Goal: Navigation & Orientation: Understand site structure

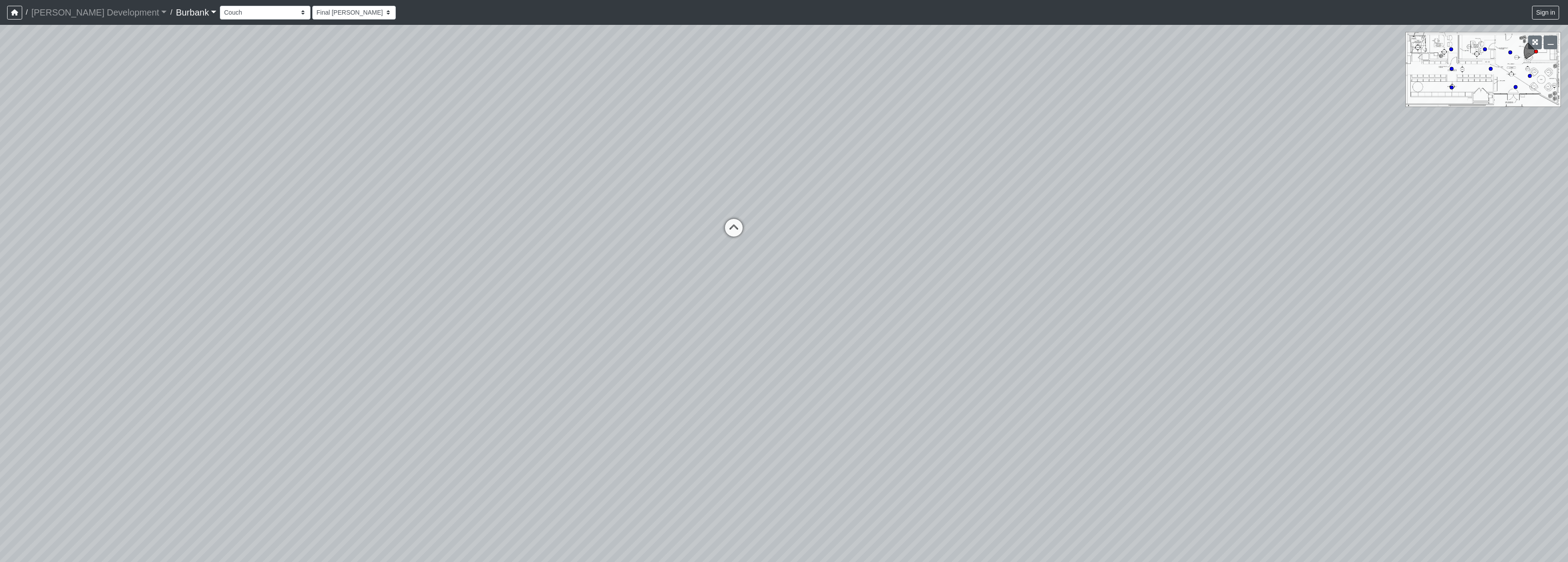
select select "fHHWtsmmdkgUaWzYKRRMiv"
click at [593, 467] on div "Loading... Seating Loading... Lobby" at bounding box center [784, 293] width 1568 height 537
drag, startPoint x: 1041, startPoint y: 356, endPoint x: 732, endPoint y: 354, distance: 309.0
click at [623, 411] on div "Loading... Seating Loading... Lobby" at bounding box center [784, 293] width 1568 height 537
drag, startPoint x: 920, startPoint y: 356, endPoint x: 583, endPoint y: 358, distance: 337.0
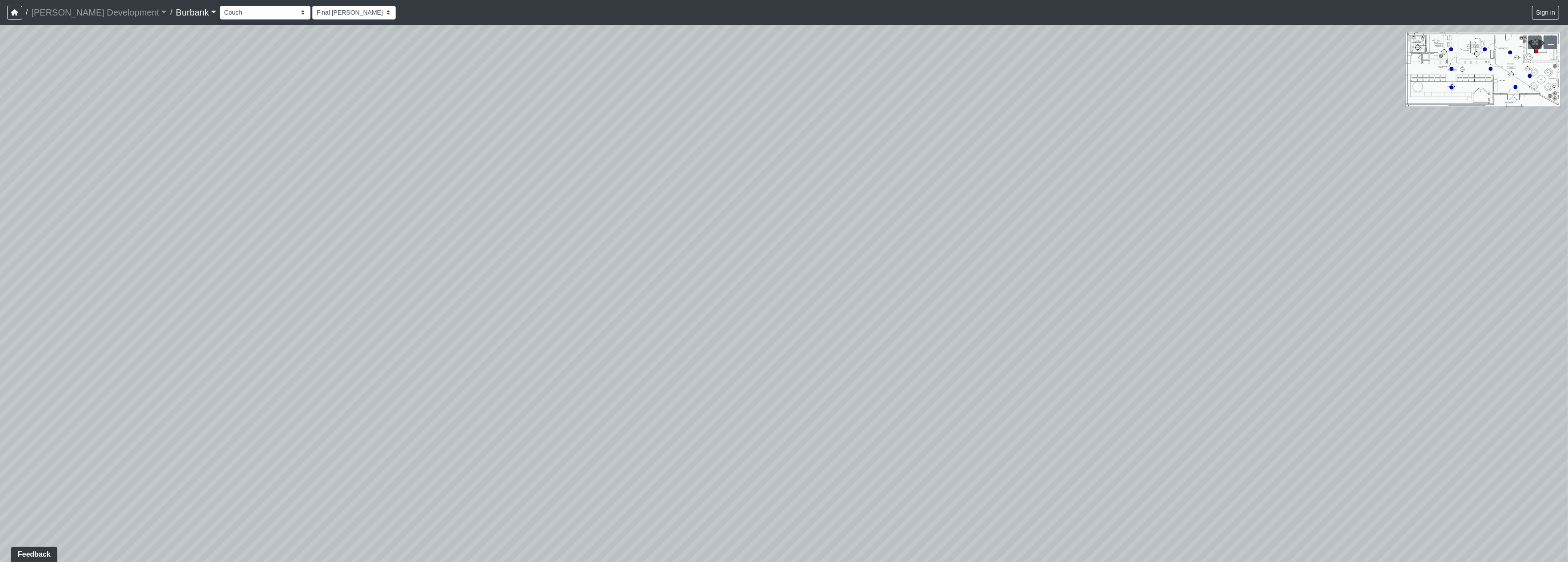
click at [583, 361] on div "Loading... Seating Loading... Lobby" at bounding box center [784, 293] width 1568 height 537
drag, startPoint x: 520, startPoint y: 137, endPoint x: 598, endPoint y: 321, distance: 199.8
click at [541, 374] on div "Loading... Seating Loading... Lobby" at bounding box center [784, 293] width 1568 height 537
drag, startPoint x: 937, startPoint y: 400, endPoint x: 714, endPoint y: 383, distance: 223.6
click at [714, 383] on div "Loading... Seating Loading... Lobby" at bounding box center [784, 293] width 1568 height 537
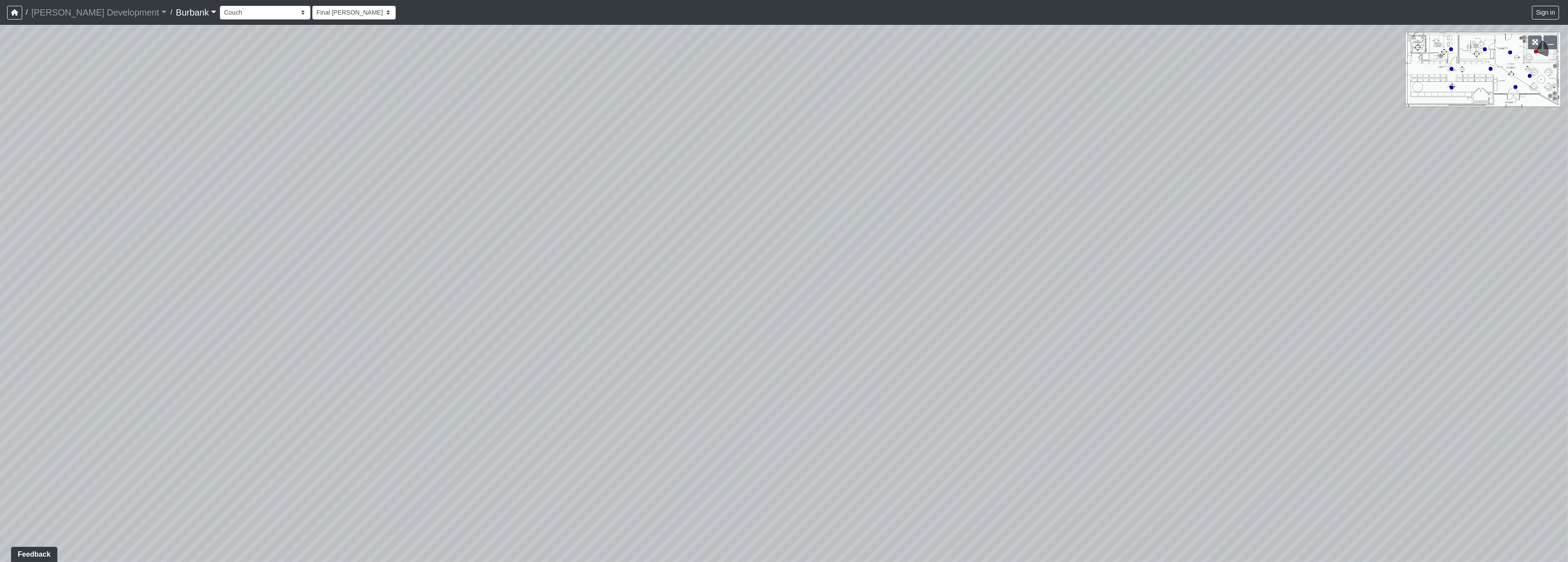
drag, startPoint x: 1155, startPoint y: 433, endPoint x: 747, endPoint y: 352, distance: 416.0
click at [747, 352] on div "Loading... Seating Loading... Lobby" at bounding box center [784, 293] width 1568 height 537
drag, startPoint x: 878, startPoint y: 420, endPoint x: 461, endPoint y: 370, distance: 420.0
click at [461, 370] on div "Loading... Seating Loading... Lobby" at bounding box center [784, 293] width 1568 height 537
drag, startPoint x: 650, startPoint y: 347, endPoint x: 475, endPoint y: 410, distance: 186.0
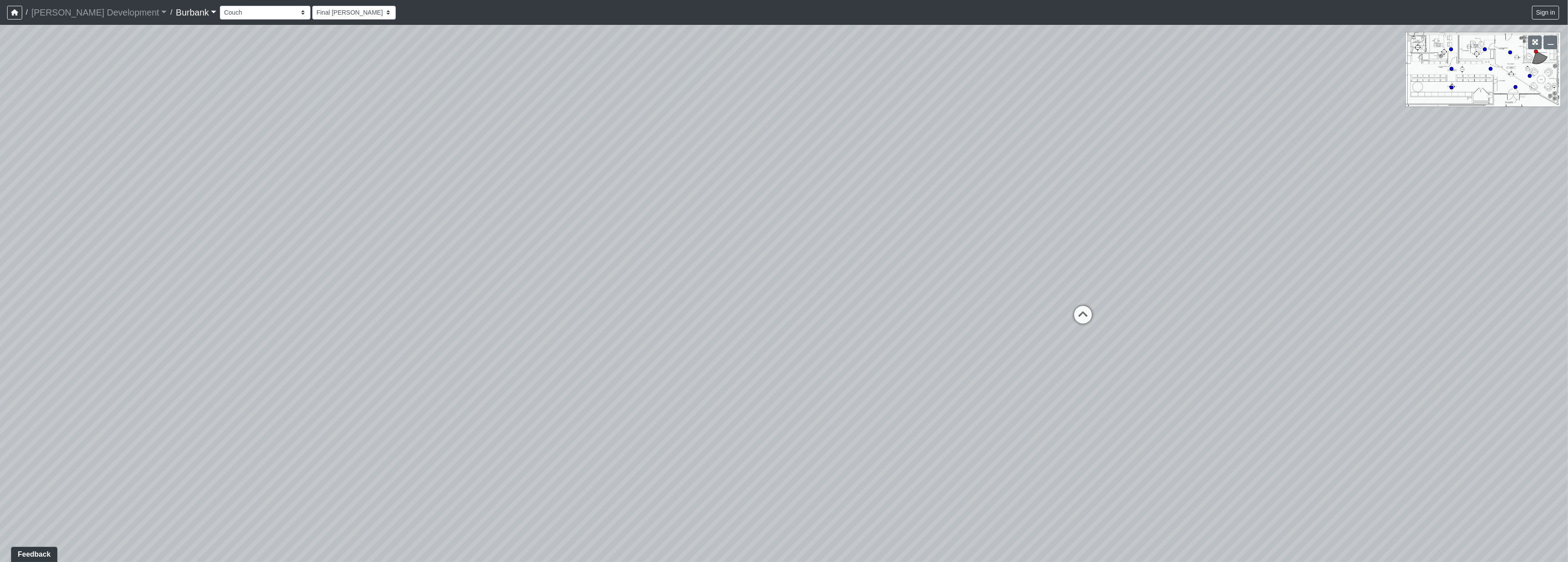
click at [183, 421] on div "Loading... Seating Loading... Lobby" at bounding box center [784, 293] width 1568 height 537
drag, startPoint x: 828, startPoint y: 412, endPoint x: 0, endPoint y: 314, distance: 833.8
click at [0, 319] on div "Loading... Seating Loading... Lobby" at bounding box center [784, 293] width 1568 height 537
drag, startPoint x: 858, startPoint y: 410, endPoint x: 224, endPoint y: -72, distance: 796.4
click at [224, 0] on html "/ [PERSON_NAME] Development [PERSON_NAME] Development Loading... / Burbank Burb…" at bounding box center [784, 281] width 1568 height 562
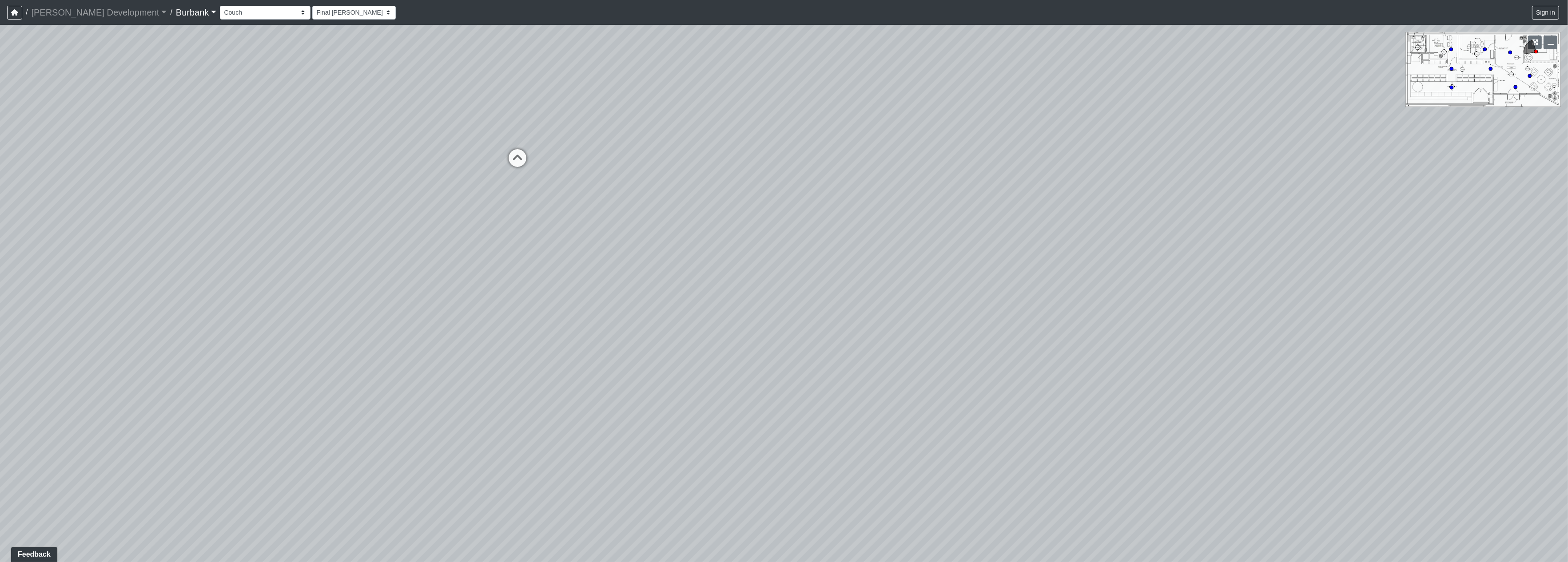
drag, startPoint x: 779, startPoint y: 91, endPoint x: 313, endPoint y: 257, distance: 494.7
click at [116, 358] on div "Loading... Seating Loading... Lobby" at bounding box center [784, 293] width 1568 height 537
drag, startPoint x: 864, startPoint y: 213, endPoint x: 192, endPoint y: 423, distance: 704.0
click at [180, 443] on div "Loading... Seating Loading... Lobby" at bounding box center [784, 293] width 1568 height 537
drag, startPoint x: 514, startPoint y: 330, endPoint x: 877, endPoint y: 383, distance: 366.8
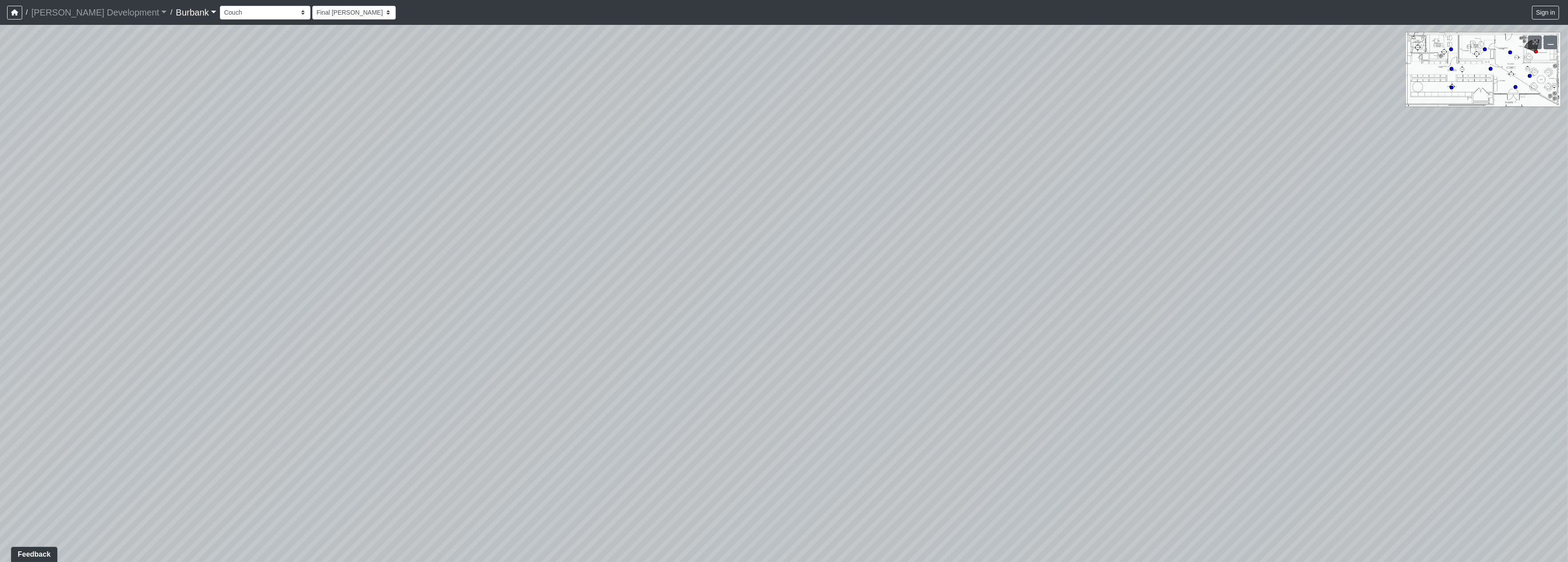
click at [877, 383] on div "Loading... Seating Loading... Lobby" at bounding box center [784, 293] width 1568 height 537
drag, startPoint x: 356, startPoint y: 429, endPoint x: 855, endPoint y: 313, distance: 512.3
click at [844, 317] on div "Loading... Seating Loading... Lobby" at bounding box center [784, 293] width 1568 height 537
drag, startPoint x: 686, startPoint y: 319, endPoint x: 385, endPoint y: 63, distance: 395.1
click at [497, 133] on div "Loading... Seating Loading... Lobby" at bounding box center [784, 293] width 1568 height 537
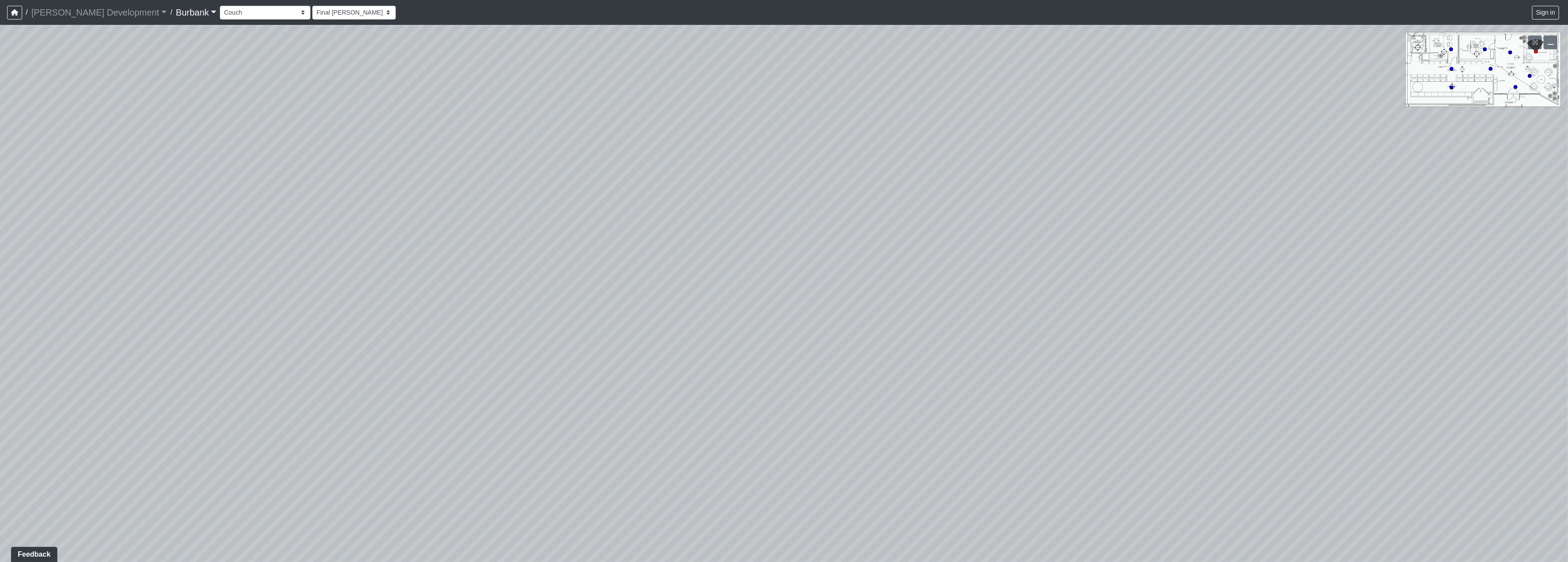
drag, startPoint x: 802, startPoint y: 238, endPoint x: 635, endPoint y: 339, distance: 195.2
click at [649, 500] on div "Loading... Seating Loading... Lobby" at bounding box center [784, 293] width 1568 height 537
